Goal: Information Seeking & Learning: Learn about a topic

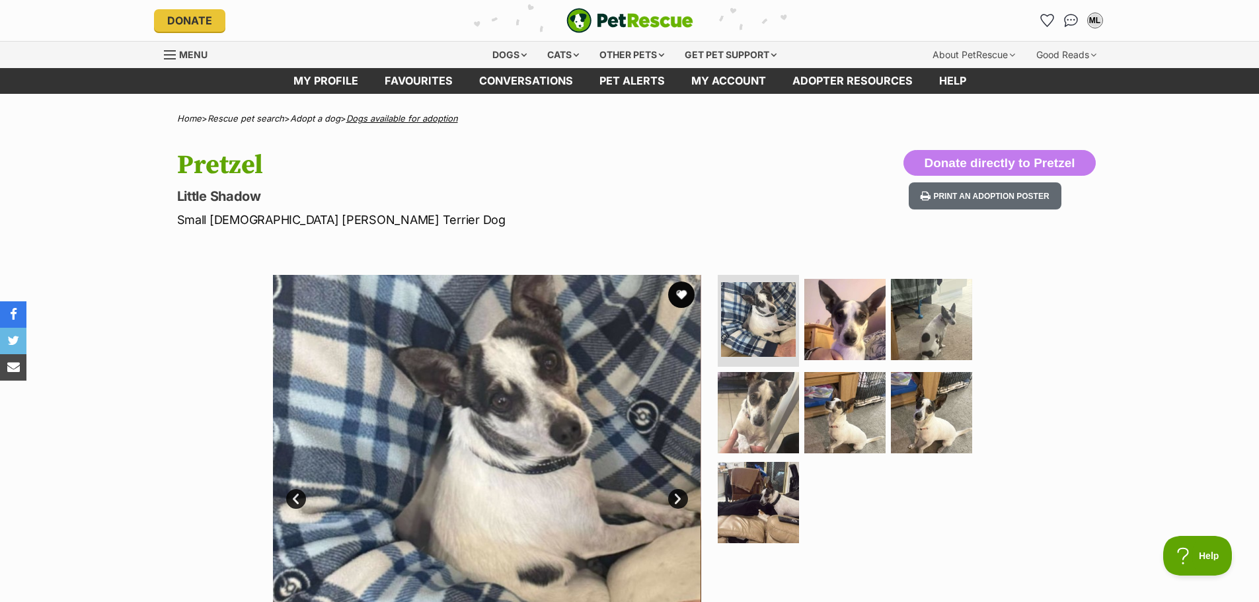
click at [424, 121] on link "Dogs available for adoption" at bounding box center [402, 118] width 112 height 11
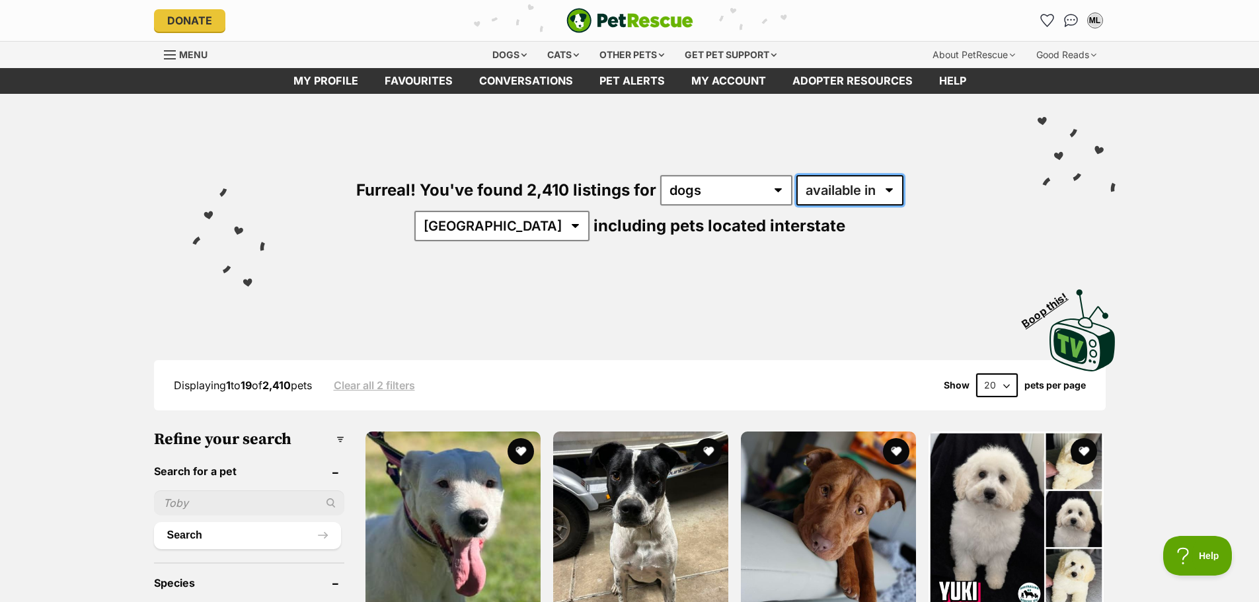
click at [843, 196] on select "available in located in" at bounding box center [849, 190] width 107 height 30
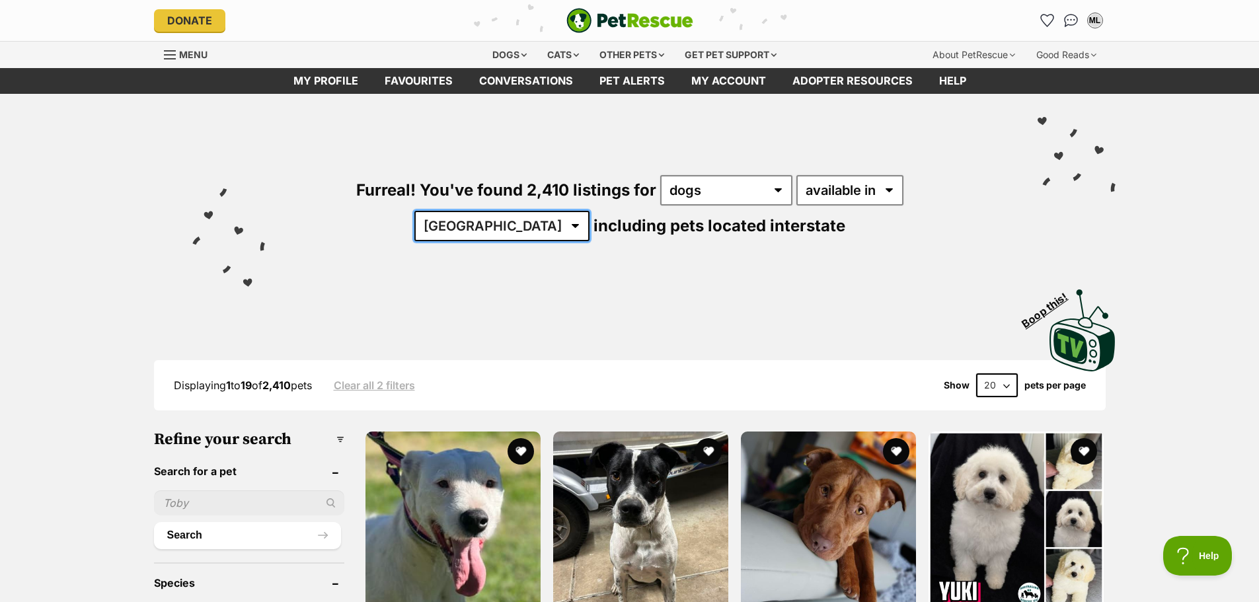
click at [590, 211] on select "Australia ACT NSW NT QLD SA TAS VIC WA" at bounding box center [501, 226] width 175 height 30
select select "VIC"
click at [590, 211] on select "Australia ACT NSW NT QLD SA TAS VIC WA" at bounding box center [501, 226] width 175 height 30
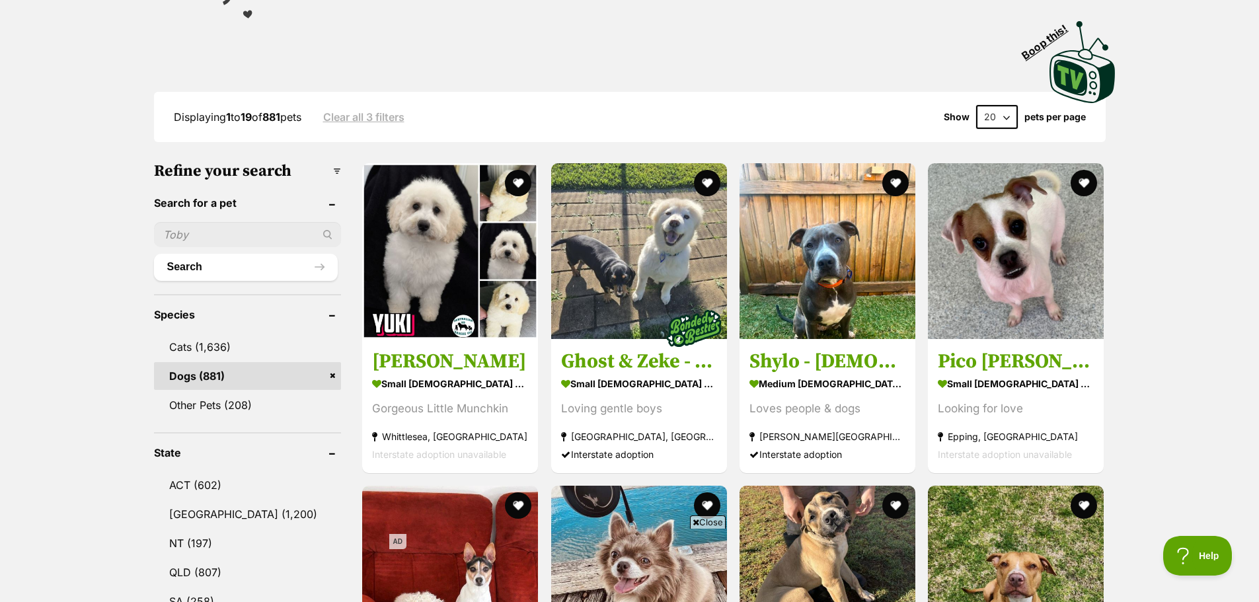
drag, startPoint x: 425, startPoint y: 283, endPoint x: 1171, endPoint y: 266, distance: 746.3
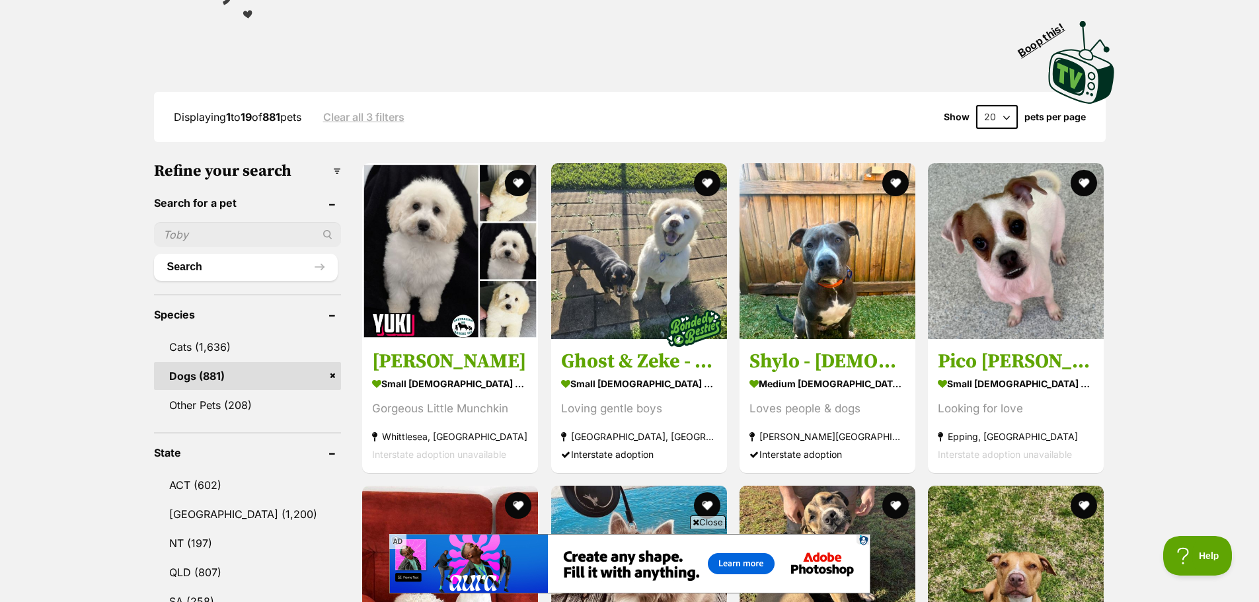
click at [819, 49] on div "Visit PetRescue TV (external site) Boop this!" at bounding box center [629, 57] width 971 height 96
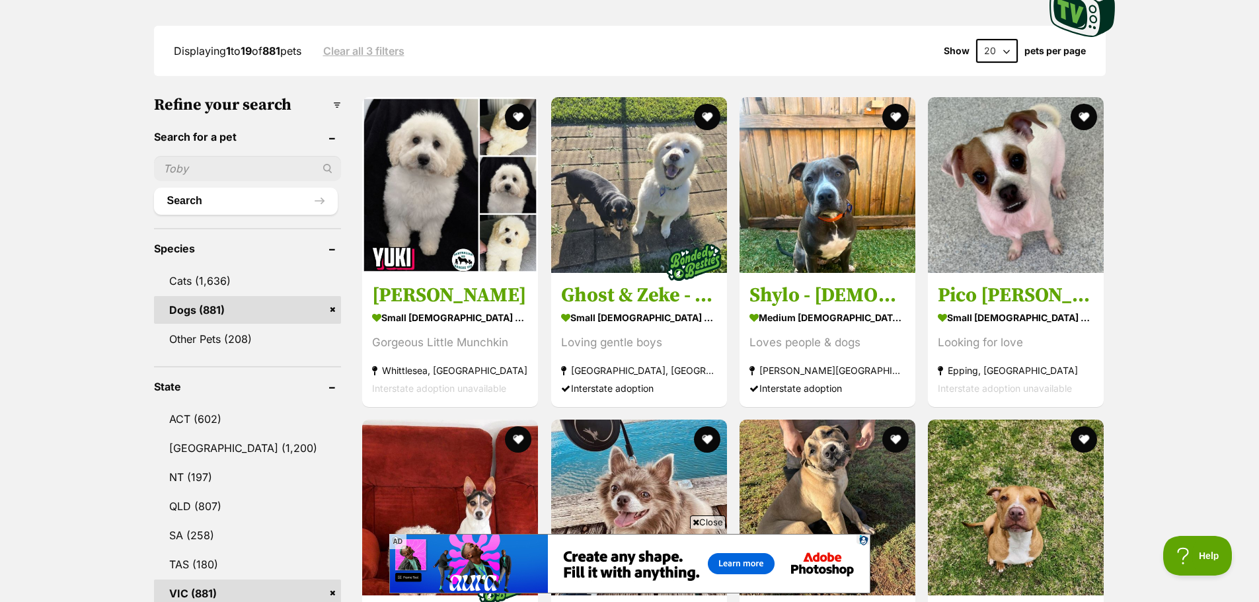
scroll to position [264, 0]
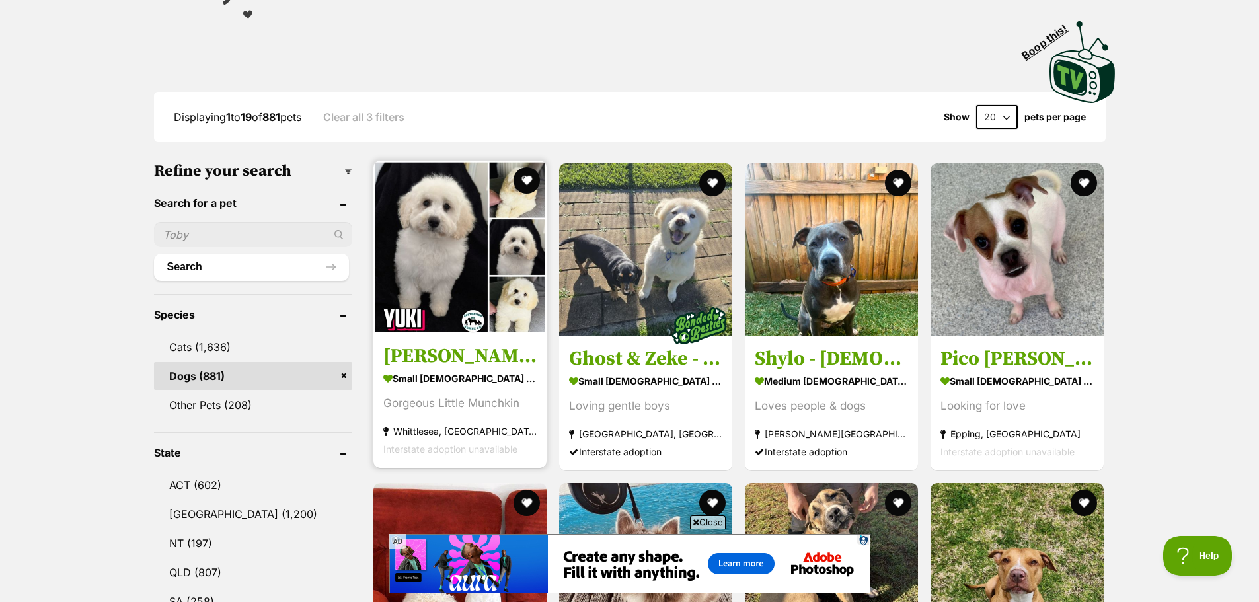
click at [449, 256] on img at bounding box center [459, 247] width 173 height 173
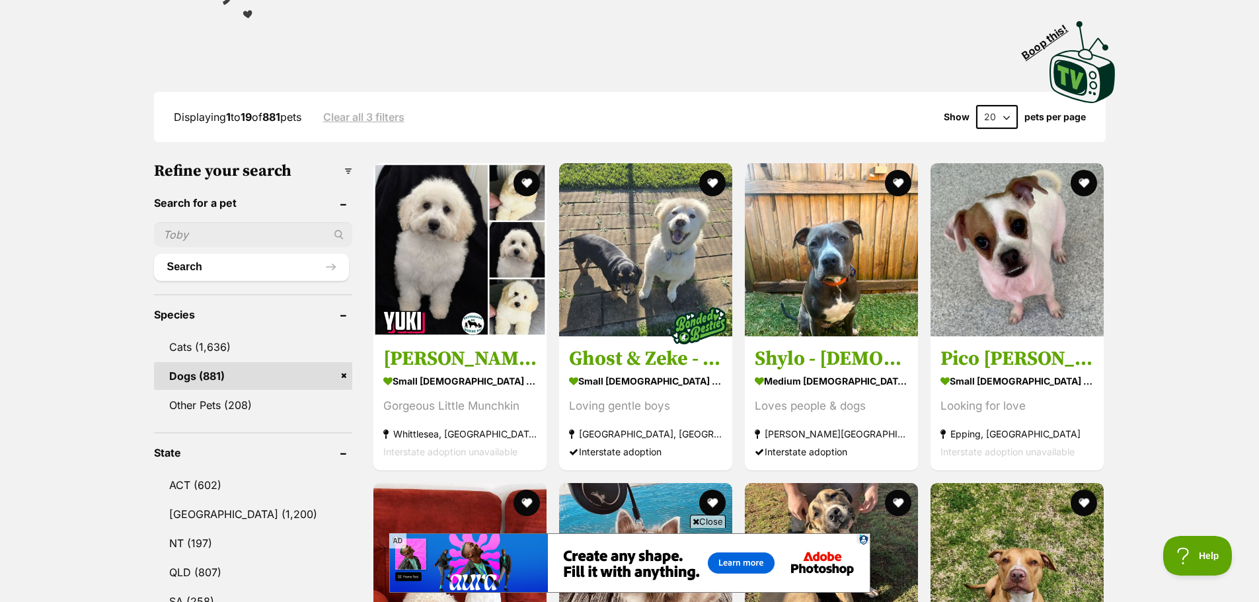
click at [657, 280] on img at bounding box center [645, 249] width 173 height 173
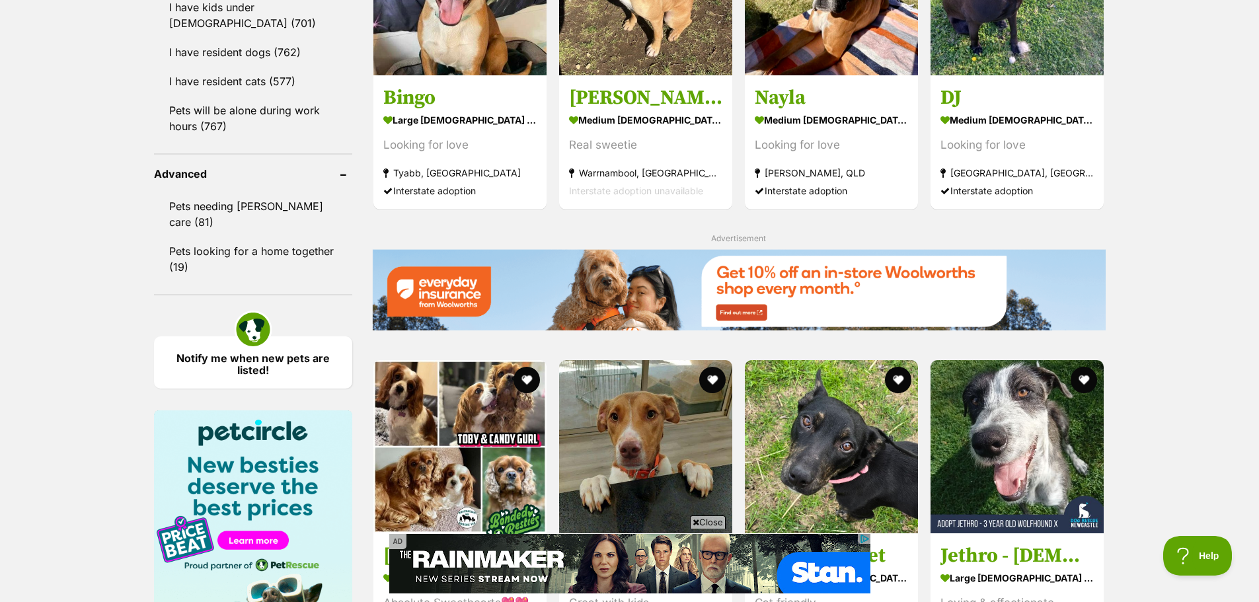
scroll to position [1509, 0]
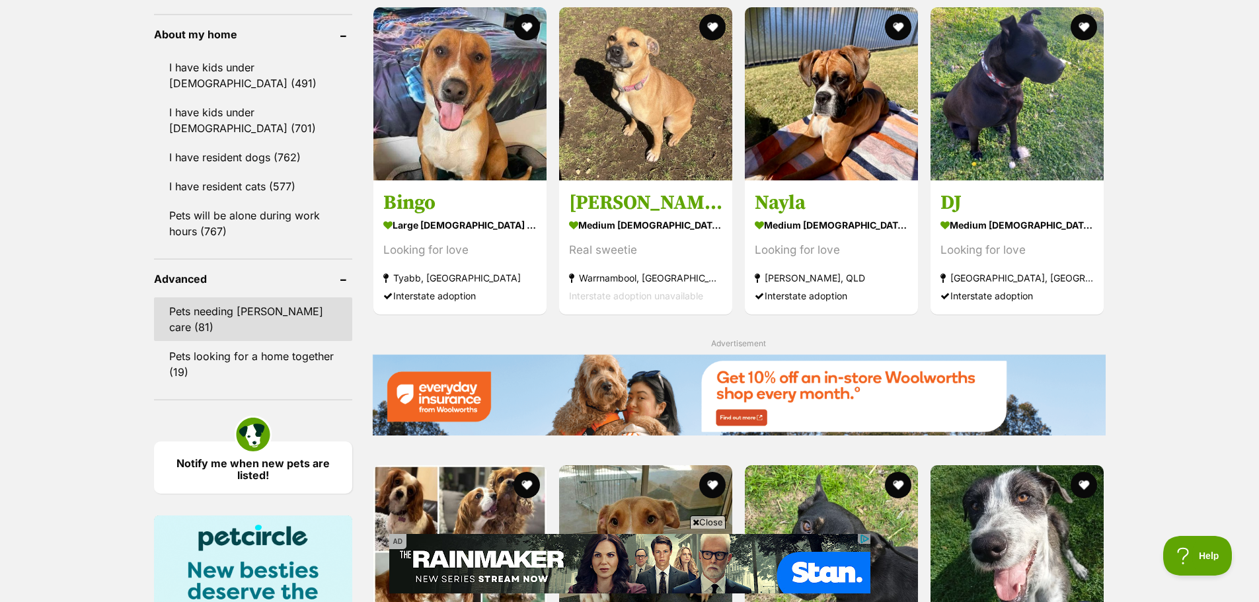
click at [262, 308] on link "Pets needing [PERSON_NAME] care (81)" at bounding box center [253, 319] width 198 height 44
